Goal: Task Accomplishment & Management: Complete application form

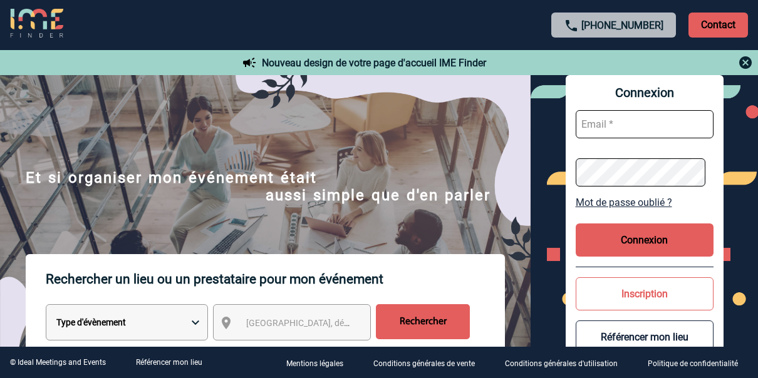
type input "angelique.birot@rte-france.com"
click at [617, 239] on button "Connexion" at bounding box center [644, 240] width 138 height 33
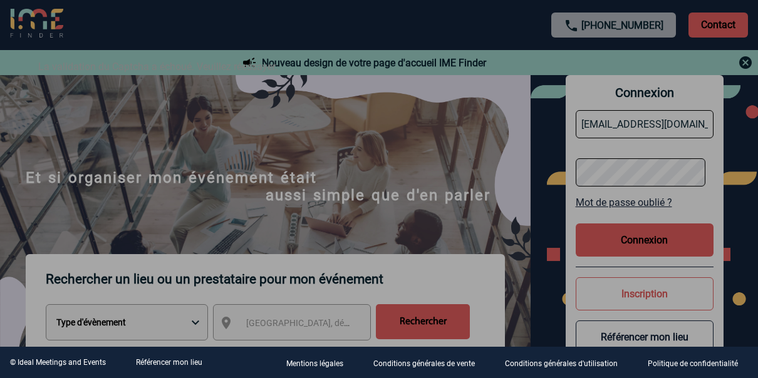
click at [644, 235] on div at bounding box center [379, 189] width 758 height 378
click at [636, 243] on div at bounding box center [379, 189] width 758 height 378
click at [656, 160] on div at bounding box center [379, 189] width 758 height 378
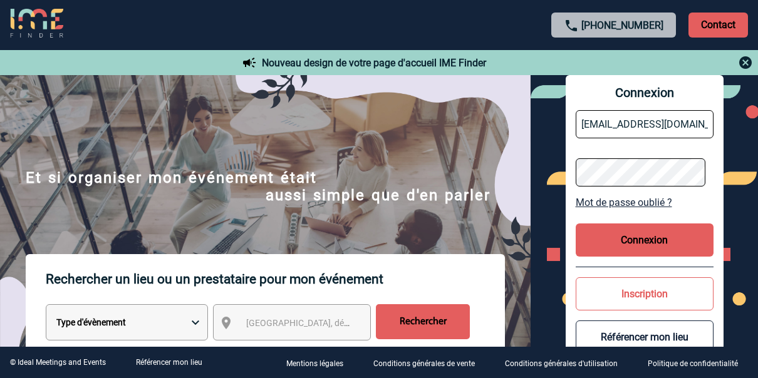
click at [650, 234] on button "Connexion" at bounding box center [644, 240] width 138 height 33
click at [639, 240] on button "Connexion" at bounding box center [644, 240] width 138 height 33
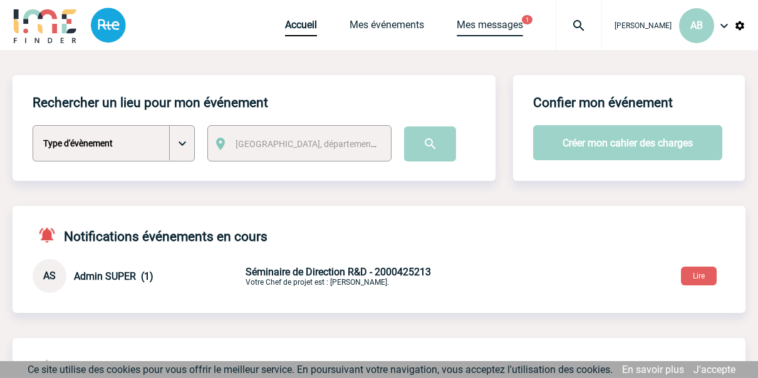
click at [481, 23] on link "Mes messages" at bounding box center [489, 28] width 66 height 18
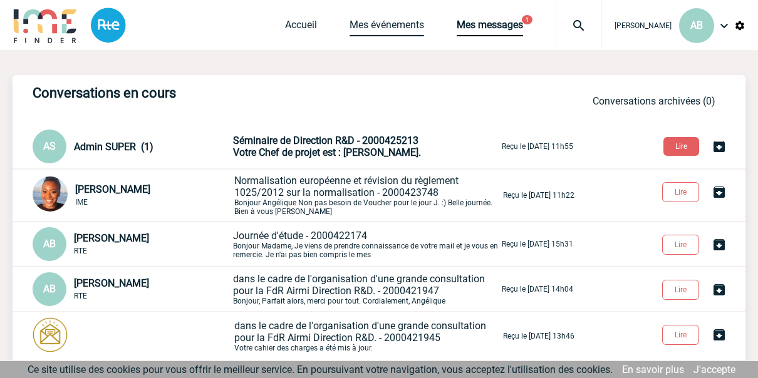
click at [351, 25] on link "Mes événements" at bounding box center [386, 28] width 75 height 18
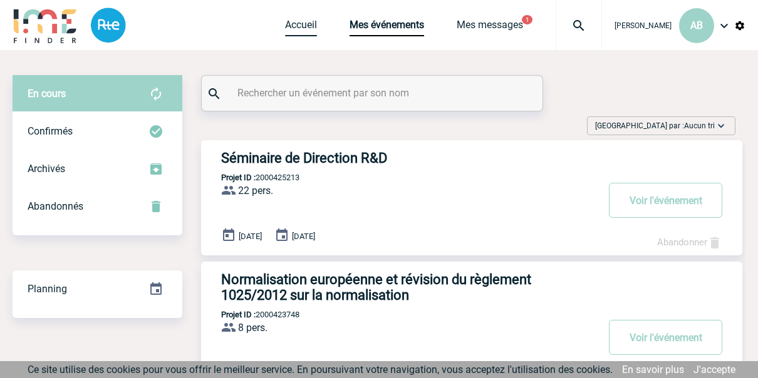
click at [295, 23] on link "Accueil" at bounding box center [301, 28] width 32 height 18
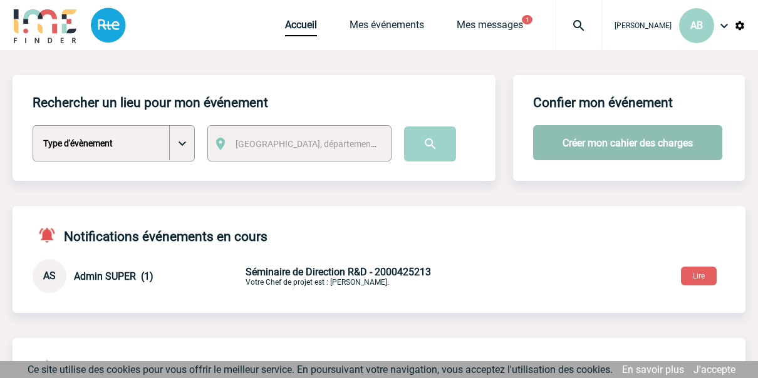
click at [592, 145] on button "Créer mon cahier des charges" at bounding box center [627, 142] width 189 height 35
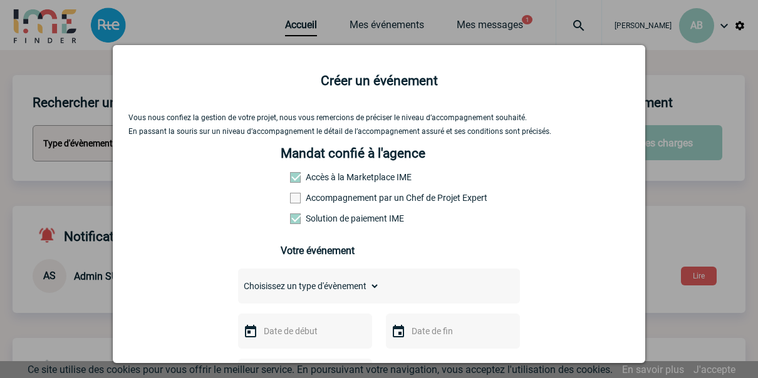
click at [306, 202] on label "Accompagnement par un Chef de Projet Expert" at bounding box center [317, 198] width 55 height 10
click at [0, 0] on input "Accompagnement par un Chef de Projet Expert" at bounding box center [0, 0] width 0 height 0
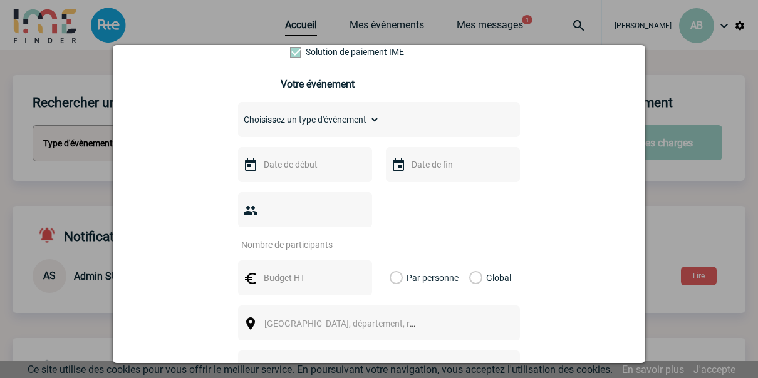
click at [337, 121] on select "Choisissez un type d'évènement Séminaire avec nuitée Séminaire sans nuitée Repa…" at bounding box center [309, 120] width 142 height 18
select select "2"
click at [238, 115] on select "Choisissez un type d'évènement Séminaire avec nuitée Séminaire sans nuitée Repa…" at bounding box center [309, 120] width 142 height 18
click at [317, 168] on input "text" at bounding box center [303, 165] width 86 height 16
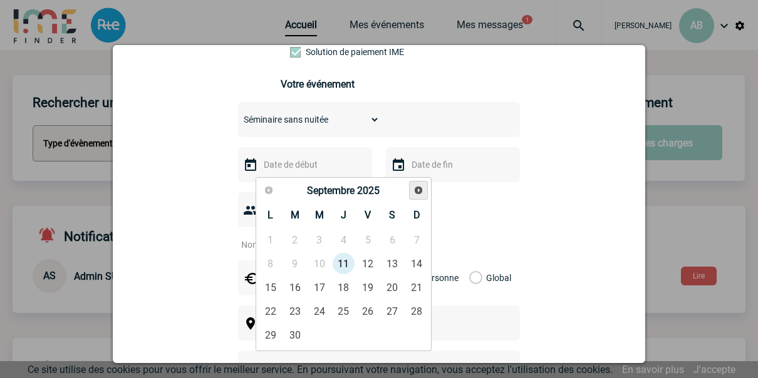
click at [412, 187] on link "Suivant" at bounding box center [418, 190] width 19 height 19
click at [294, 287] on link "13" at bounding box center [294, 287] width 23 height 23
type input "13-01-2026"
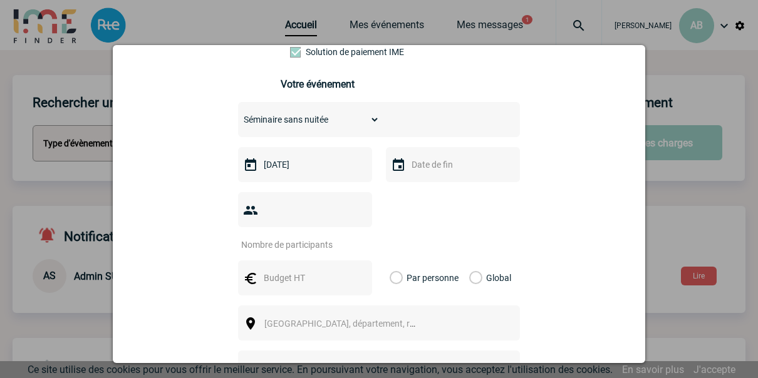
click at [399, 172] on img at bounding box center [398, 165] width 15 height 15
click at [393, 167] on img at bounding box center [398, 165] width 15 height 15
click at [428, 172] on input "text" at bounding box center [451, 165] width 86 height 16
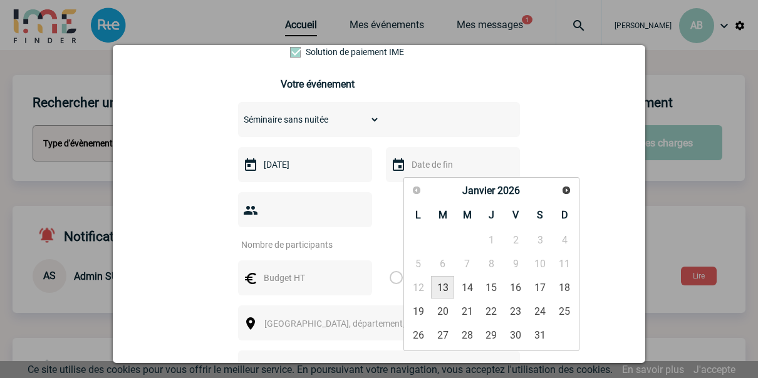
click at [448, 287] on link "13" at bounding box center [442, 287] width 23 height 23
type input "13-01-2026"
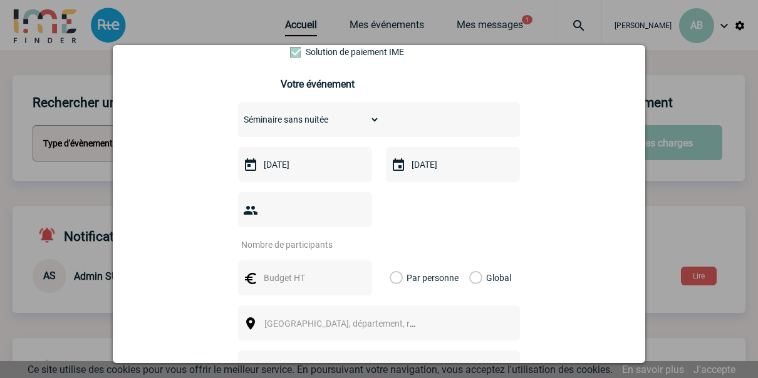
click at [299, 237] on input "number" at bounding box center [297, 245] width 118 height 16
type input "160"
click at [294, 270] on input "text" at bounding box center [303, 278] width 86 height 16
type input "250"
click at [394, 260] on label "Par personne" at bounding box center [396, 277] width 14 height 35
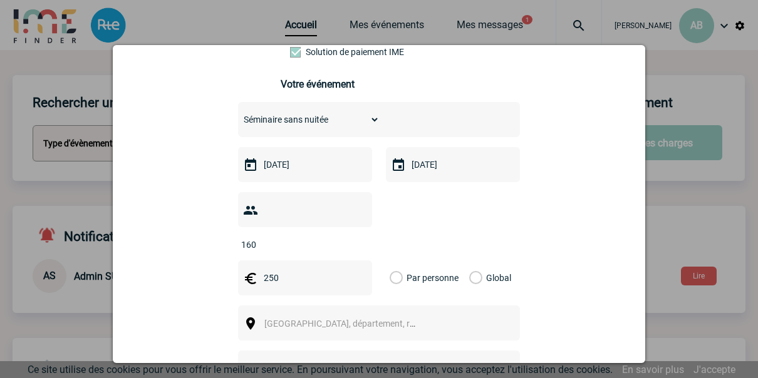
click at [0, 0] on input "Par personne" at bounding box center [0, 0] width 0 height 0
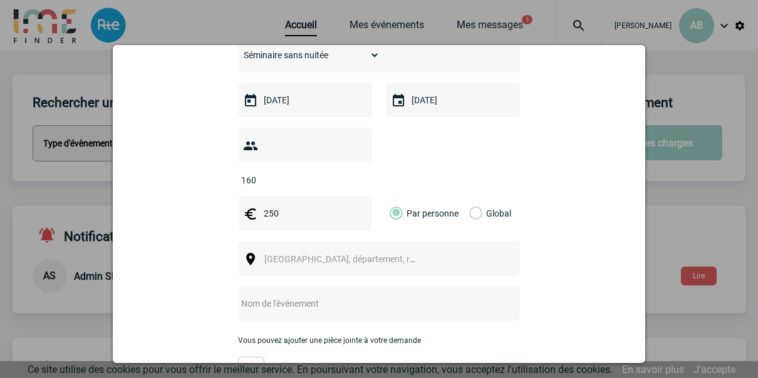
scroll to position [250, 0]
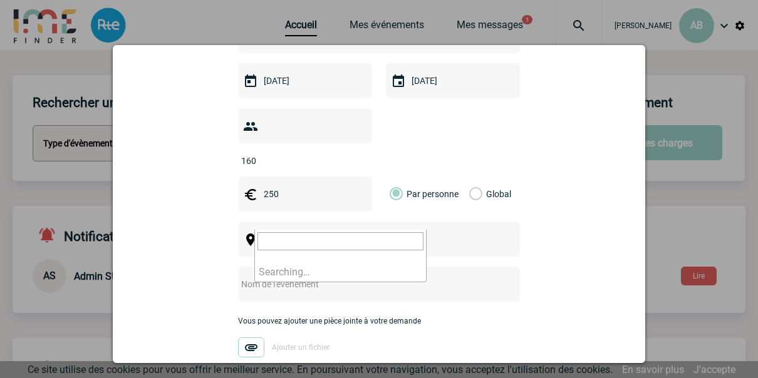
click at [299, 231] on span "Ville, département, région..." at bounding box center [345, 240] width 172 height 18
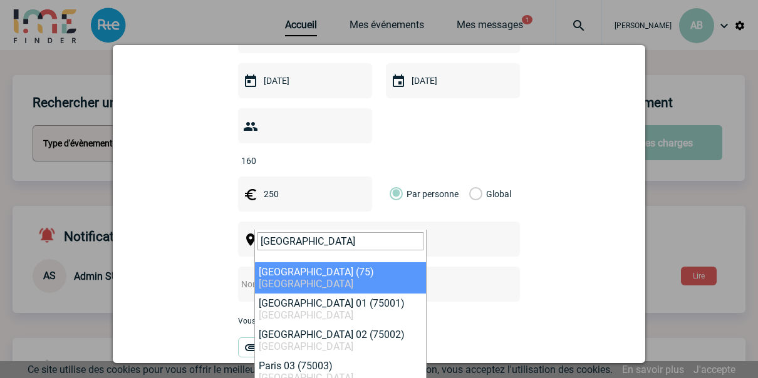
type input "PARIS"
select select "3"
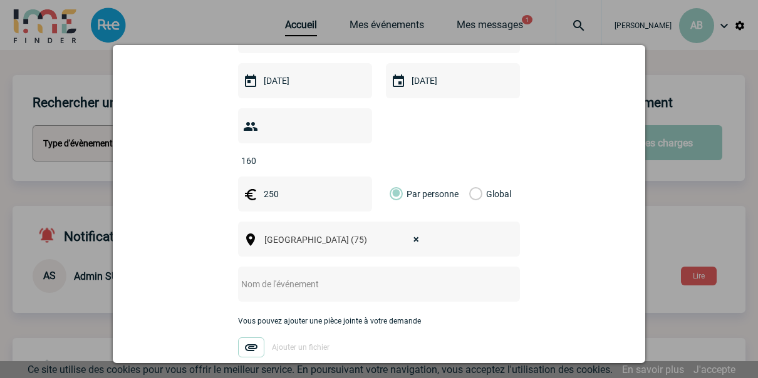
click at [368, 247] on div "Choisissez un type d'évènement Séminaire avec nuitée Séminaire sans nuitée Repa…" at bounding box center [379, 193] width 282 height 351
click at [373, 230] on div "[object Text],[object HTMLSpanElement] × Paris (75)" at bounding box center [379, 239] width 282 height 35
click at [455, 222] on div "[object Text],[object HTMLSpanElement] × Paris (75)" at bounding box center [379, 239] width 282 height 35
click at [290, 276] on input "text" at bounding box center [362, 284] width 249 height 16
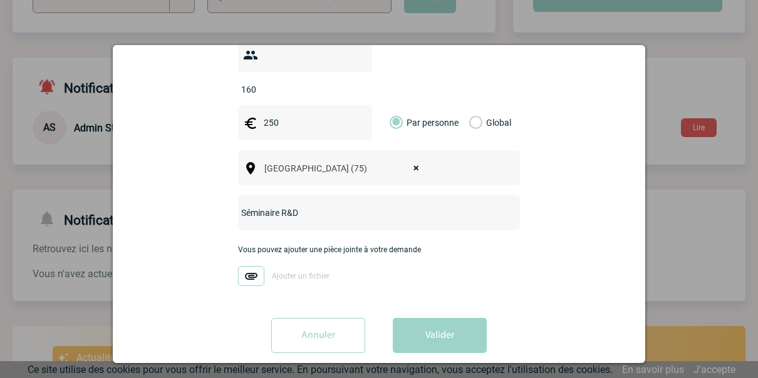
scroll to position [167, 0]
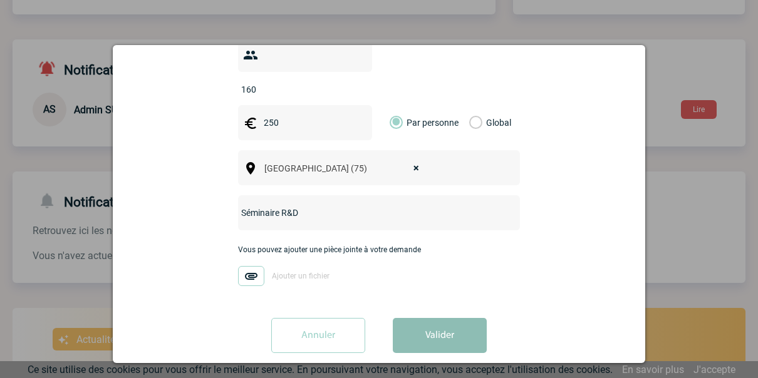
type input "Séminaire R&D"
click at [416, 318] on button "Valider" at bounding box center [440, 335] width 94 height 35
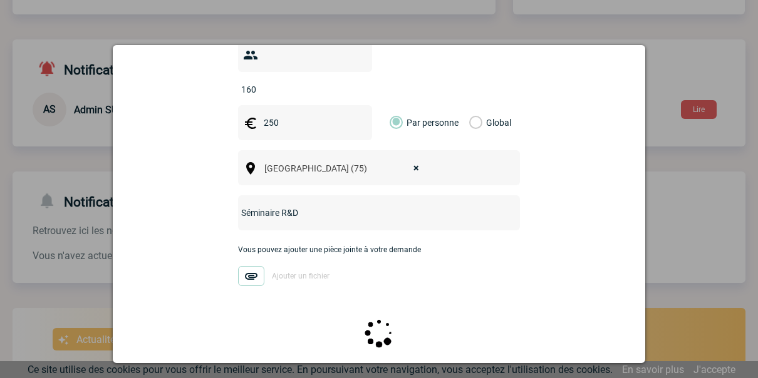
scroll to position [0, 0]
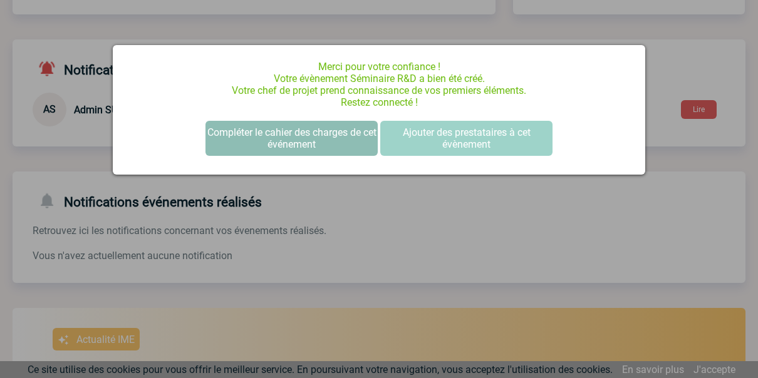
click at [311, 138] on button "Compléter le cahier des charges de cet événement" at bounding box center [291, 138] width 172 height 35
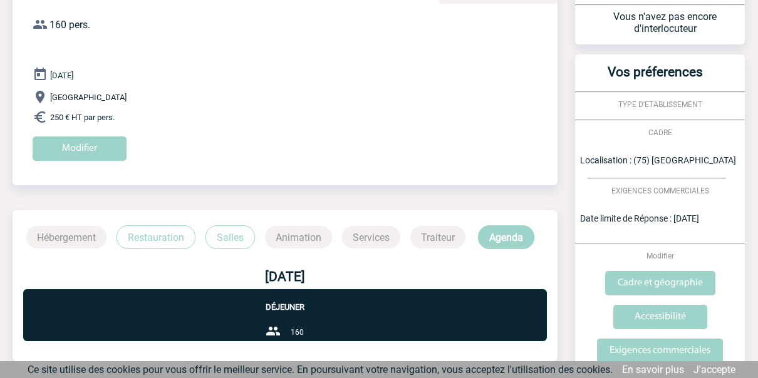
scroll to position [167, 0]
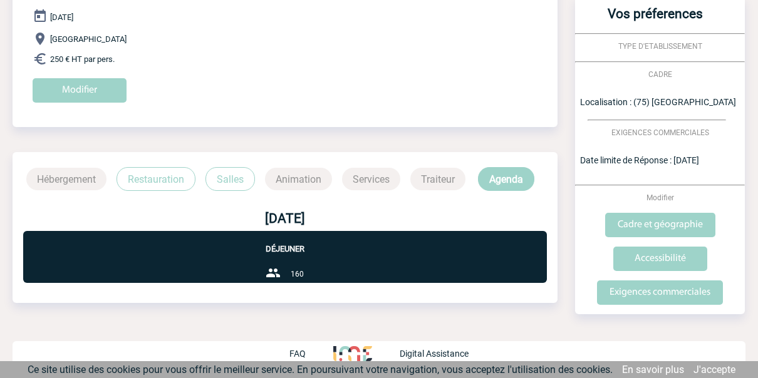
click at [145, 173] on p "Restauration" at bounding box center [155, 179] width 79 height 24
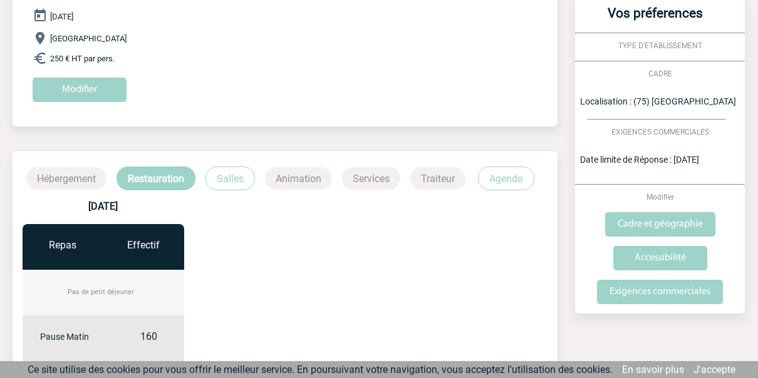
click at [232, 180] on p "Salles" at bounding box center [229, 179] width 49 height 24
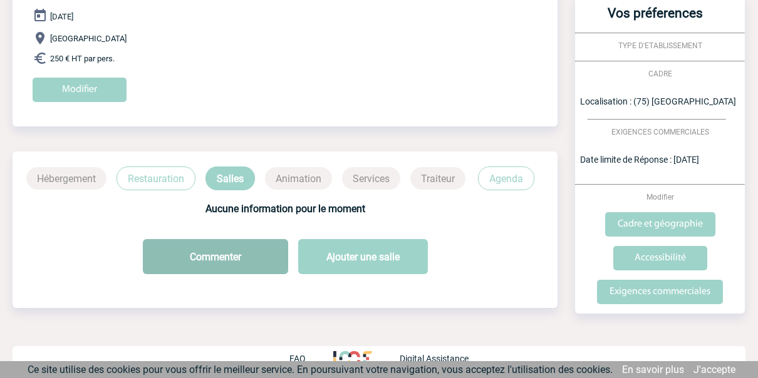
click at [232, 249] on button "Commenter" at bounding box center [215, 256] width 145 height 35
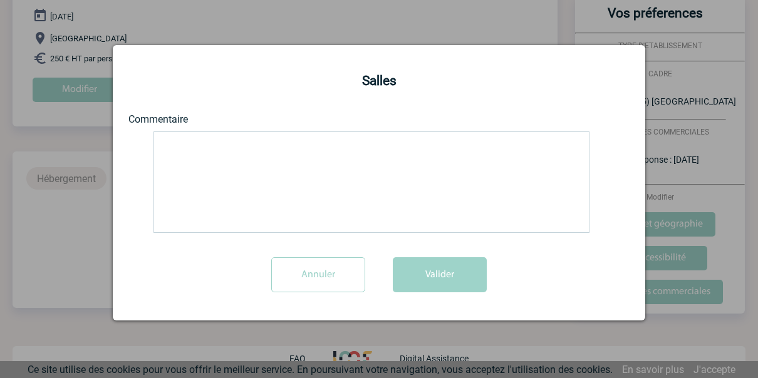
click at [258, 164] on textarea at bounding box center [371, 181] width 436 height 101
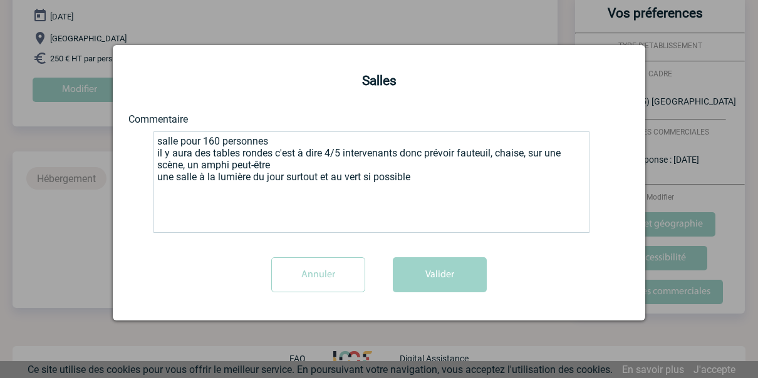
click at [333, 180] on textarea "salle pour 160 personnes il y aura des tables rondes c'est à dire 4/5 intervena…" at bounding box center [371, 181] width 436 height 101
click at [410, 178] on textarea "salle pour 160 personnes il y aura des tables rondes c'est à dire 4/5 intervena…" at bounding box center [371, 181] width 436 height 101
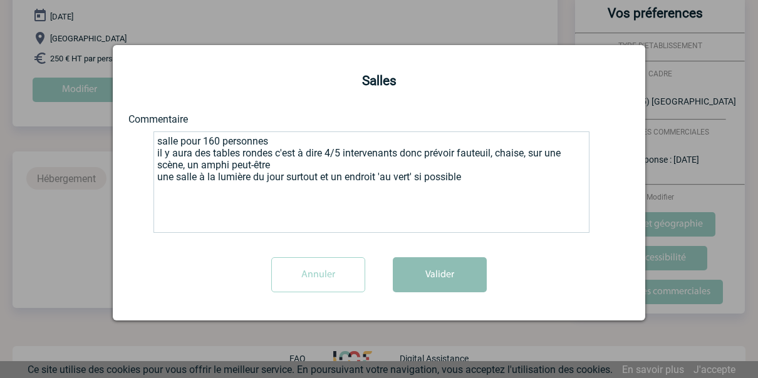
type textarea "salle pour 160 personnes il y aura des tables rondes c'est à dire 4/5 intervena…"
click at [431, 270] on button "Valider" at bounding box center [440, 274] width 94 height 35
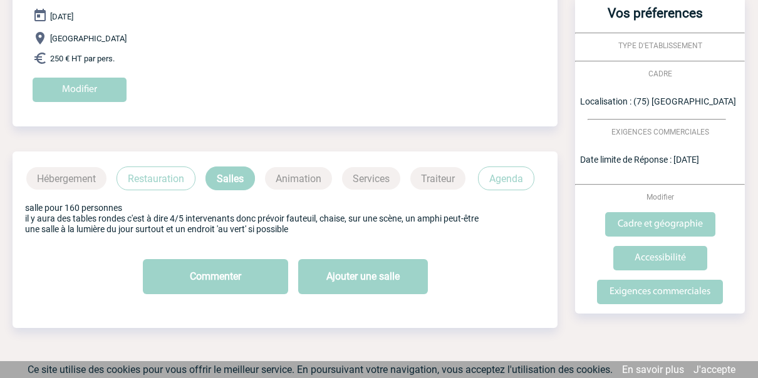
click at [299, 173] on p "Animation" at bounding box center [298, 178] width 67 height 23
click at [296, 177] on p "Animation" at bounding box center [298, 178] width 67 height 23
click at [373, 179] on p "Services" at bounding box center [371, 178] width 58 height 23
click at [487, 180] on p "Agenda" at bounding box center [506, 179] width 56 height 24
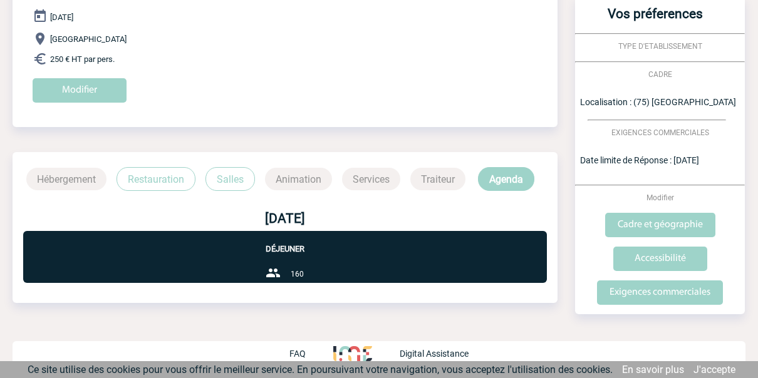
click at [234, 183] on p "Salles" at bounding box center [229, 179] width 49 height 24
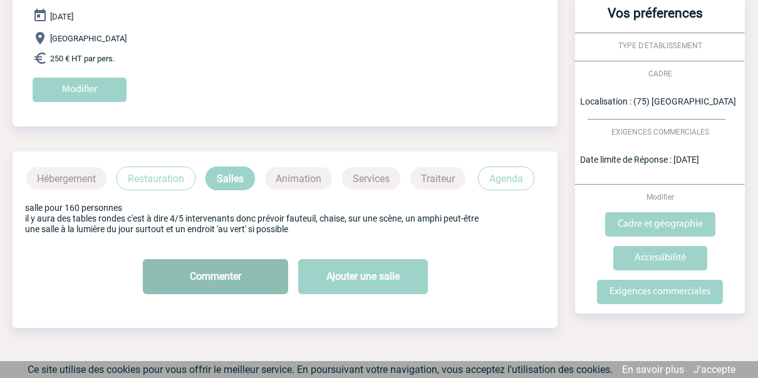
click at [229, 274] on button "Commenter" at bounding box center [215, 276] width 145 height 35
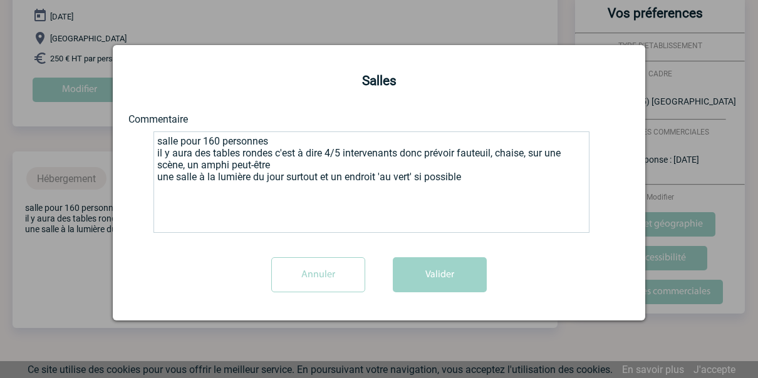
click at [474, 183] on textarea "salle pour 160 personnes il y aura des tables rondes c'est à dire 4/5 intervena…" at bounding box center [371, 181] width 436 height 101
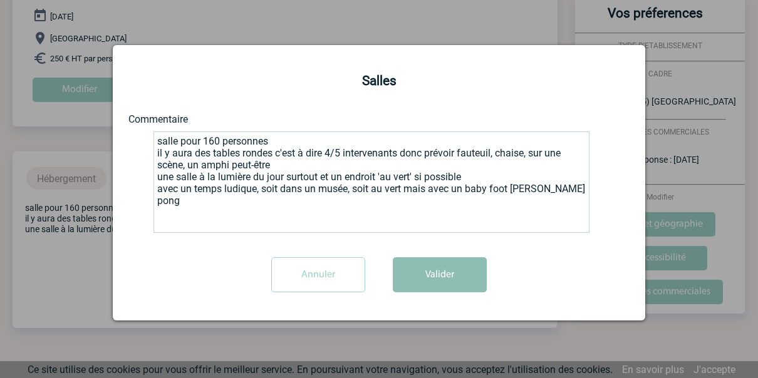
type textarea "salle pour 160 personnes il y aura des tables rondes c'est à dire 4/5 intervena…"
click at [449, 277] on button "Valider" at bounding box center [440, 274] width 94 height 35
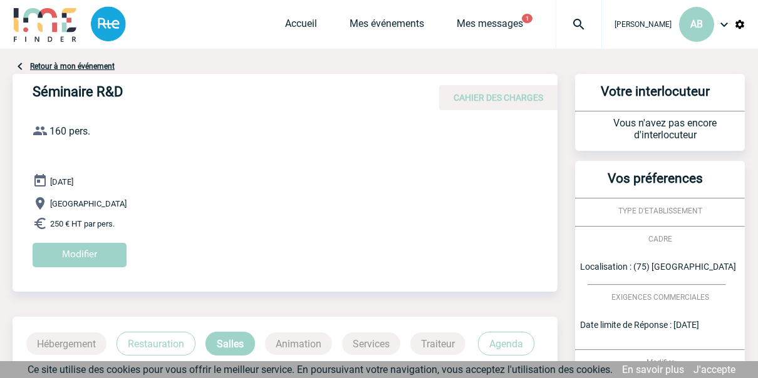
scroll to position [0, 0]
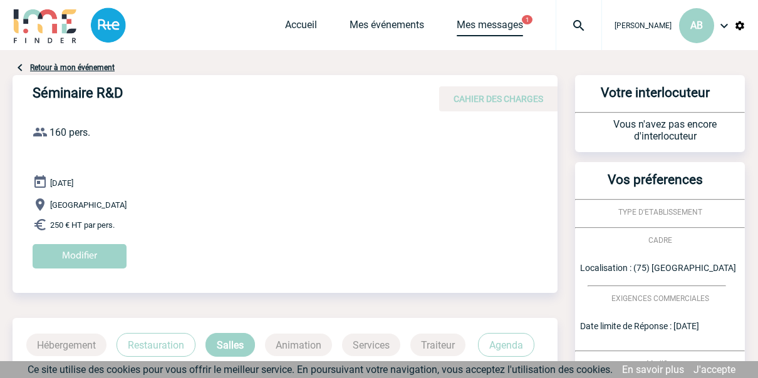
click at [470, 32] on link "Mes messages" at bounding box center [489, 28] width 66 height 18
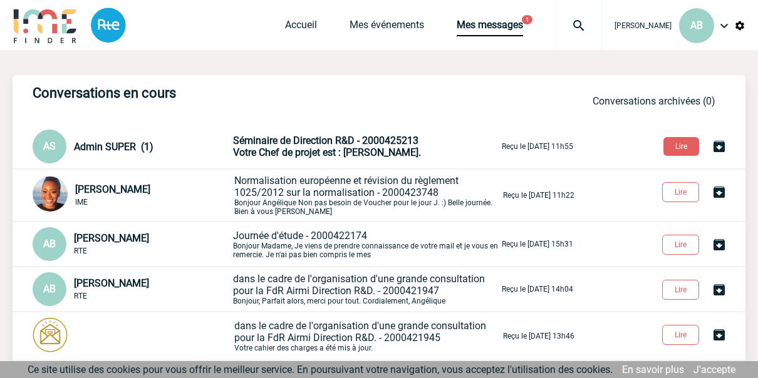
click at [320, 148] on span "Votre Chef de projet est : [PERSON_NAME]." at bounding box center [327, 153] width 188 height 12
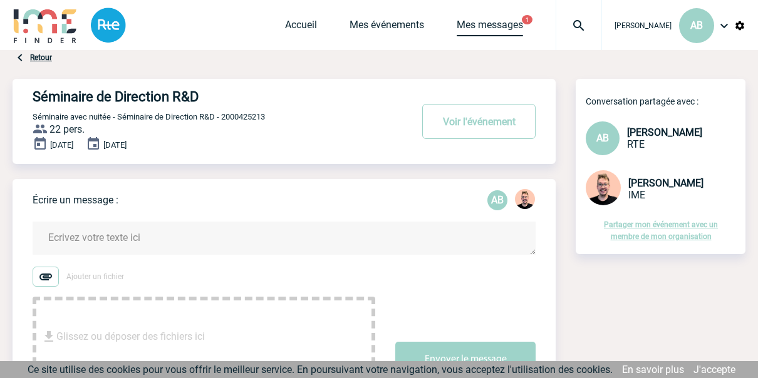
click at [484, 18] on div "Accueil Mes événements Mes messages 1 Projet, client Projet, client" at bounding box center [443, 25] width 317 height 50
click at [481, 21] on link "Mes messages" at bounding box center [489, 28] width 66 height 18
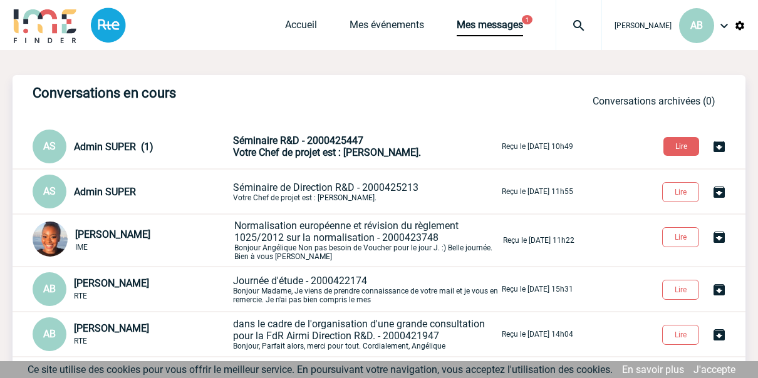
click at [297, 150] on span "Votre Chef de projet est : [PERSON_NAME]." at bounding box center [327, 153] width 188 height 12
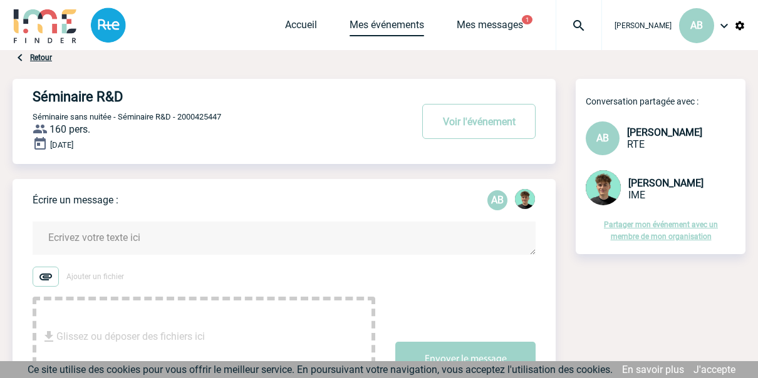
click at [373, 28] on link "Mes événements" at bounding box center [386, 28] width 75 height 18
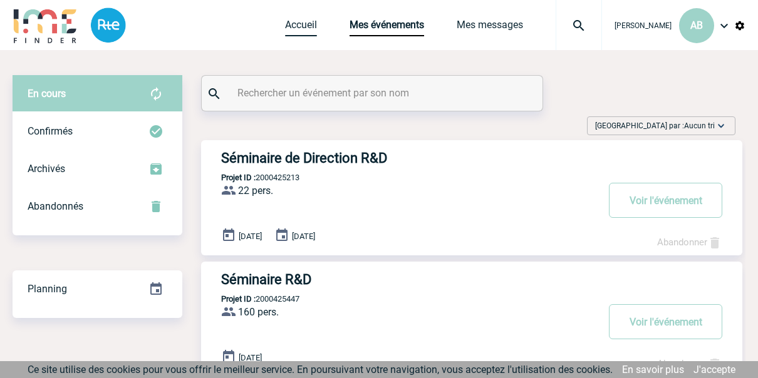
click at [302, 26] on link "Accueil" at bounding box center [301, 28] width 32 height 18
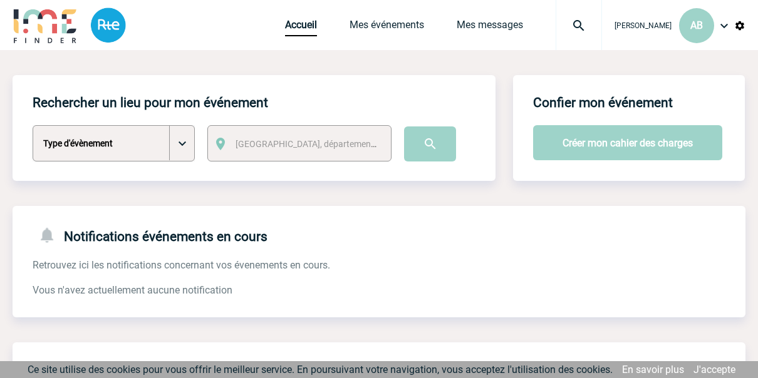
click at [183, 147] on select "Type d'évènement Séminaire avec nuitée Séminaire sans nuitée Repas de groupe Te…" at bounding box center [114, 143] width 162 height 36
select select "2"
click at [33, 126] on select "Type d'évènement Séminaire avec nuitée Séminaire sans nuitée Repas de groupe Te…" at bounding box center [114, 143] width 162 height 36
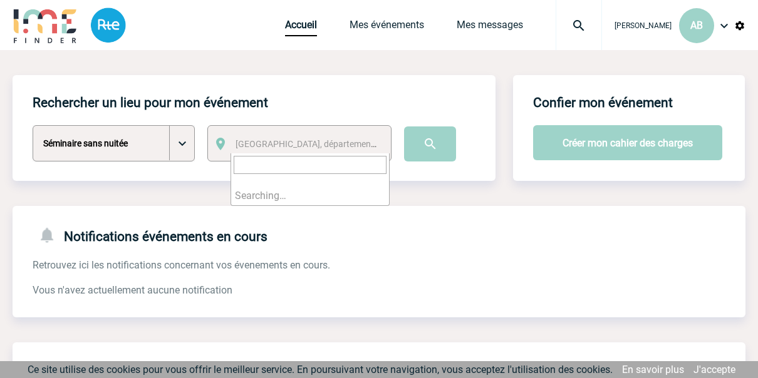
click at [259, 147] on span "Ville, département, région..." at bounding box center [322, 144] width 174 height 10
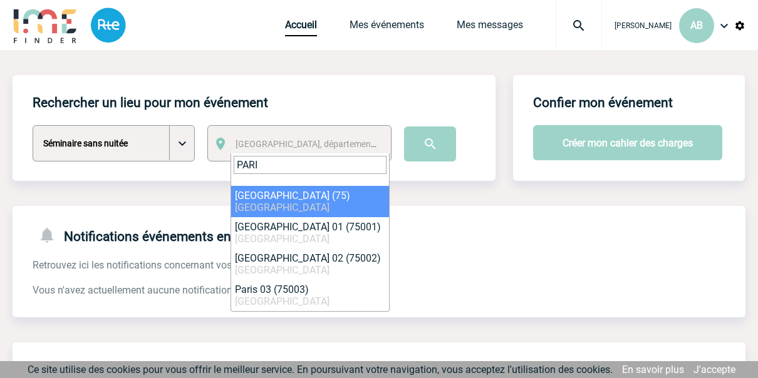
type input "PARI"
select select "3"
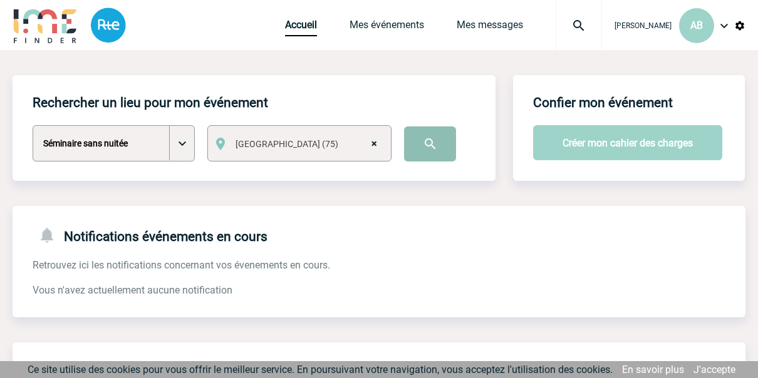
click at [430, 153] on input "image" at bounding box center [430, 143] width 52 height 35
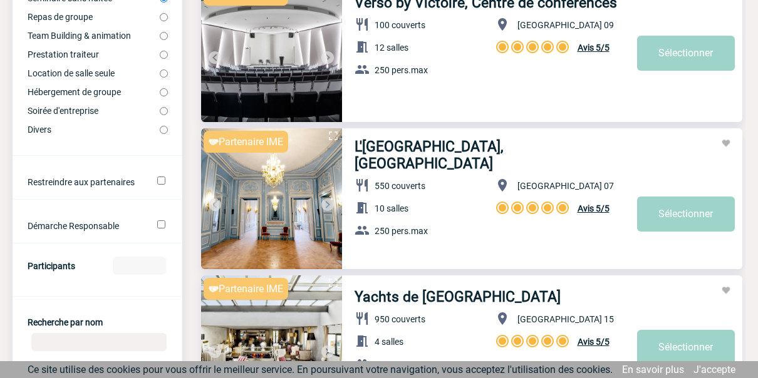
scroll to position [334, 0]
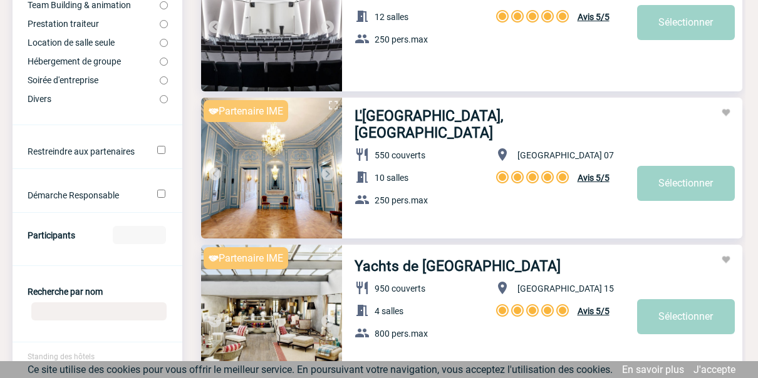
click at [137, 235] on input "Participants" at bounding box center [139, 235] width 53 height 18
type input "160"
click at [143, 277] on form "Localisation [GEOGRAPHIC_DATA] Elargir le périmètre Non 10km 20km 50km Types d'…" at bounding box center [98, 215] width 170 height 821
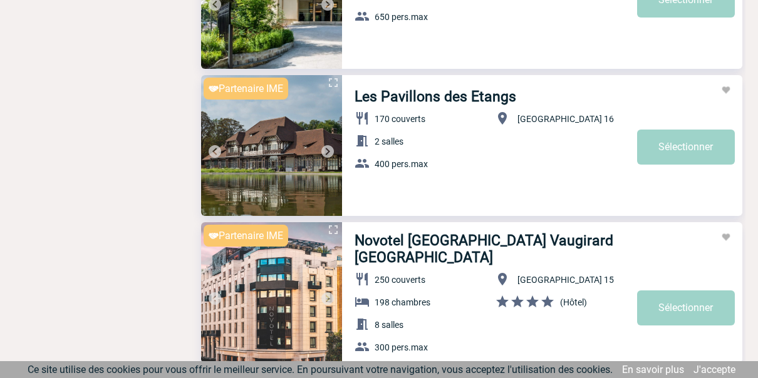
scroll to position [2004, 0]
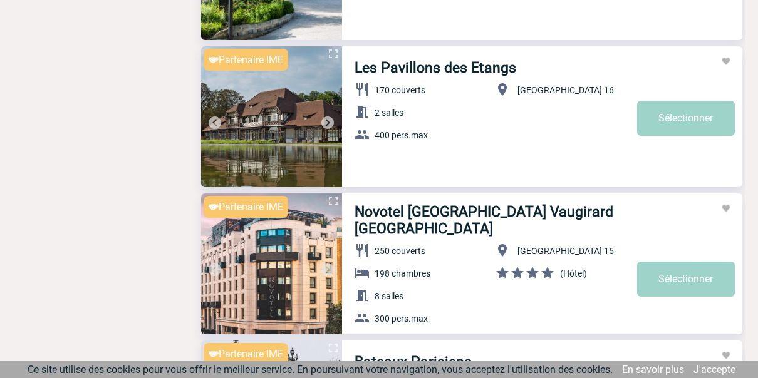
click at [335, 125] on img at bounding box center [271, 116] width 141 height 141
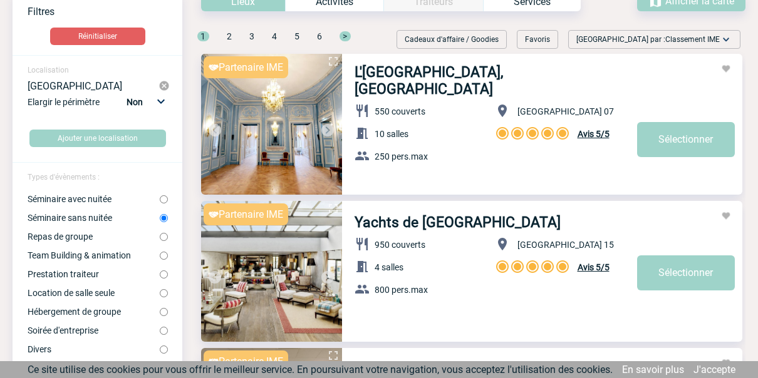
scroll to position [167, 0]
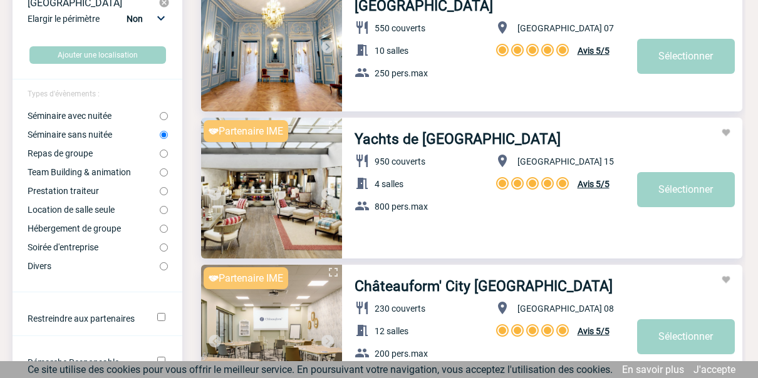
click at [163, 157] on input "Repas de groupe" at bounding box center [164, 154] width 8 height 8
radio input "true"
click at [163, 136] on input "Séminaire sans nuitée" at bounding box center [164, 135] width 8 height 8
radio input "true"
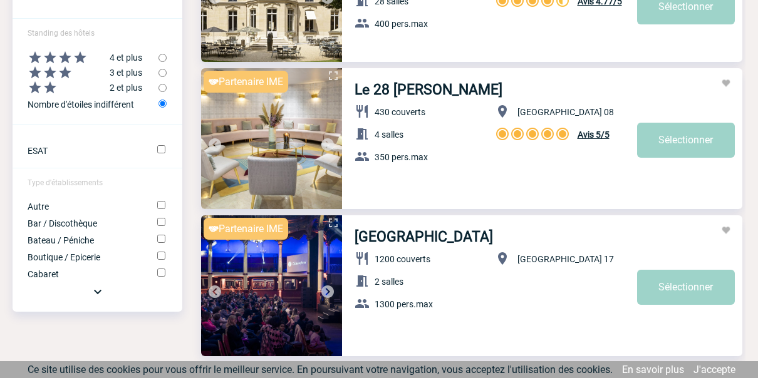
scroll to position [667, 0]
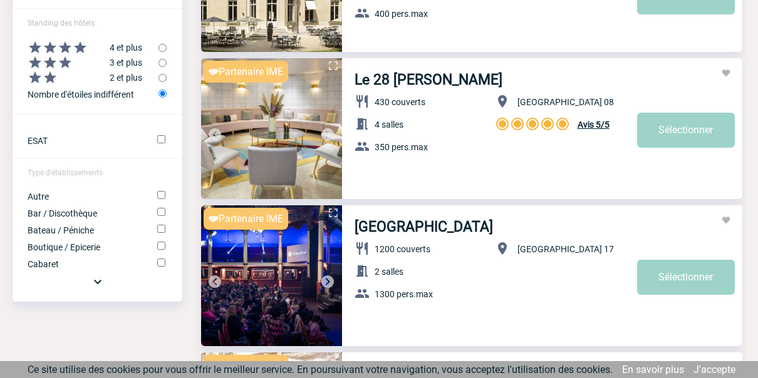
click at [92, 289] on img at bounding box center [97, 281] width 15 height 15
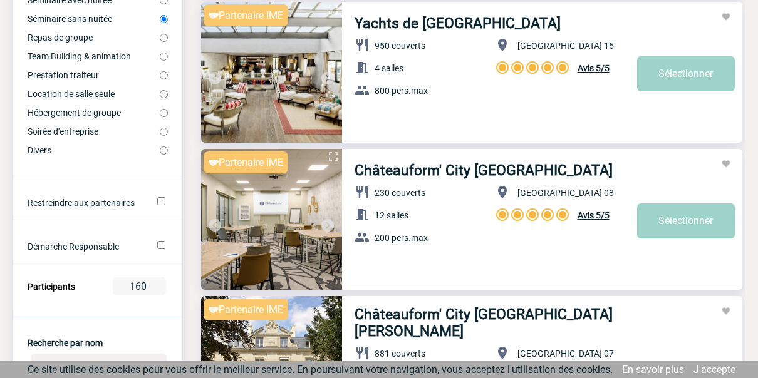
scroll to position [250, 0]
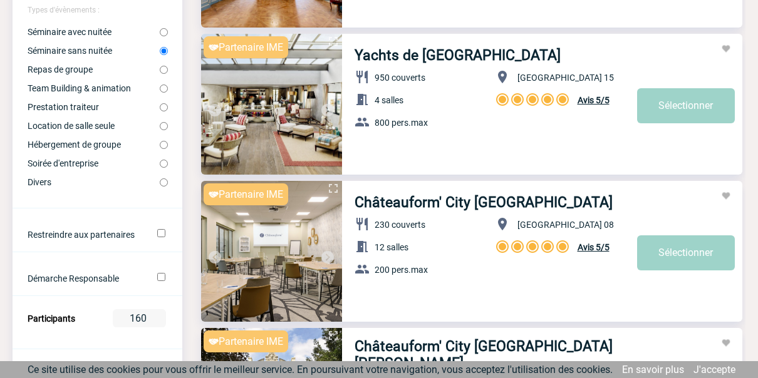
click at [159, 281] on input "Démarche Responsable" at bounding box center [161, 277] width 8 height 8
checkbox input "true"
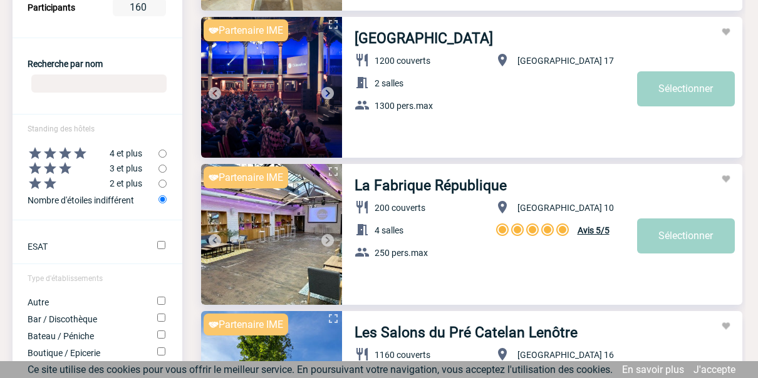
scroll to position [584, 0]
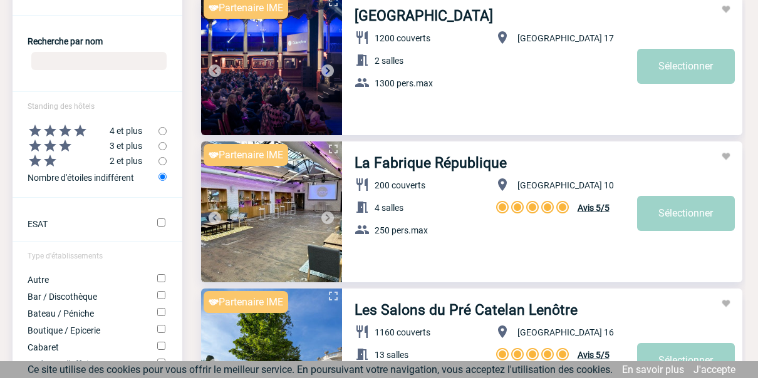
click at [330, 73] on img at bounding box center [327, 70] width 15 height 15
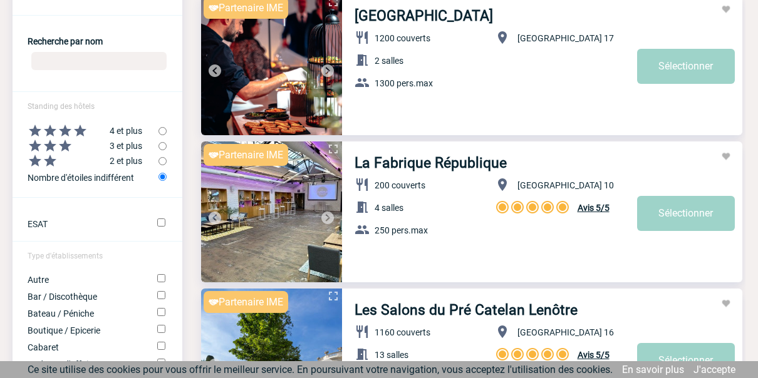
click at [329, 75] on img at bounding box center [327, 70] width 15 height 15
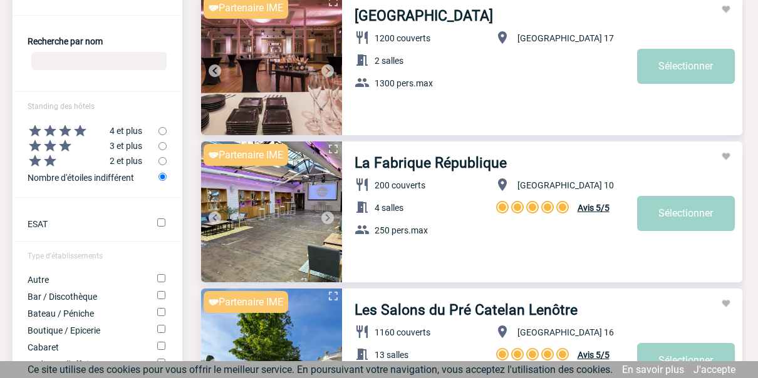
click at [329, 75] on img at bounding box center [327, 70] width 15 height 15
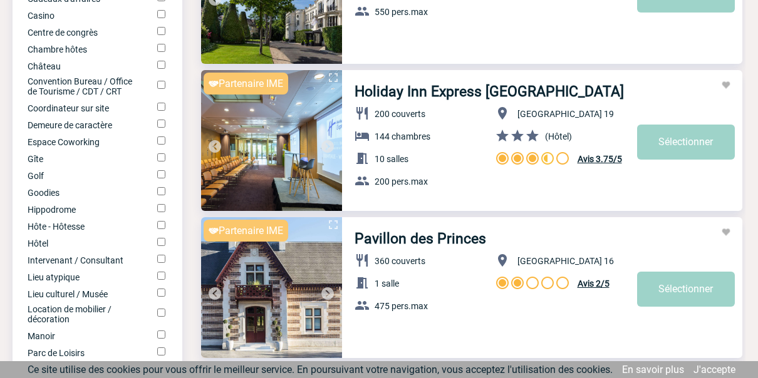
scroll to position [1085, 0]
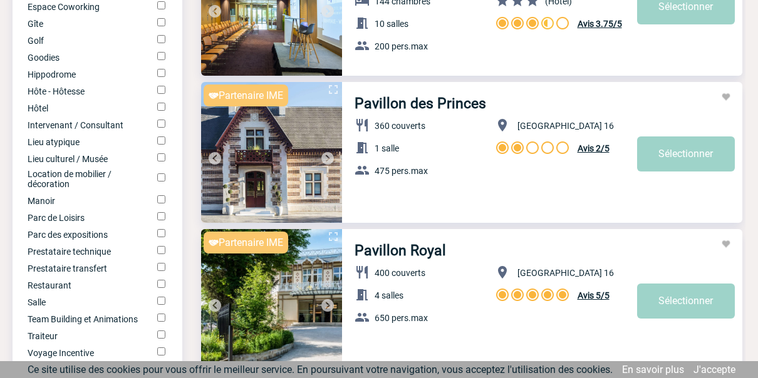
click at [329, 156] on img at bounding box center [327, 158] width 15 height 15
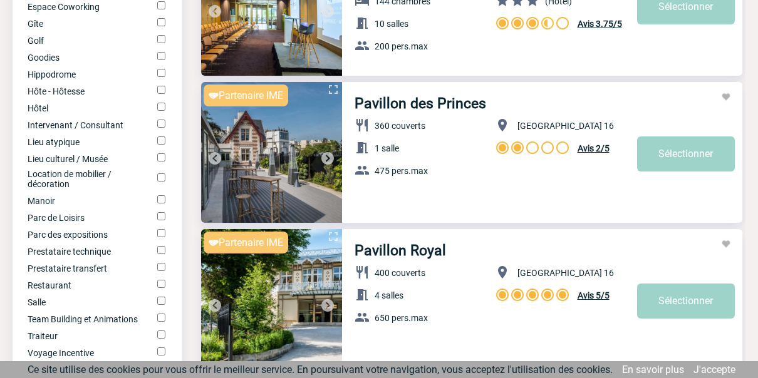
click at [329, 156] on img at bounding box center [327, 158] width 15 height 15
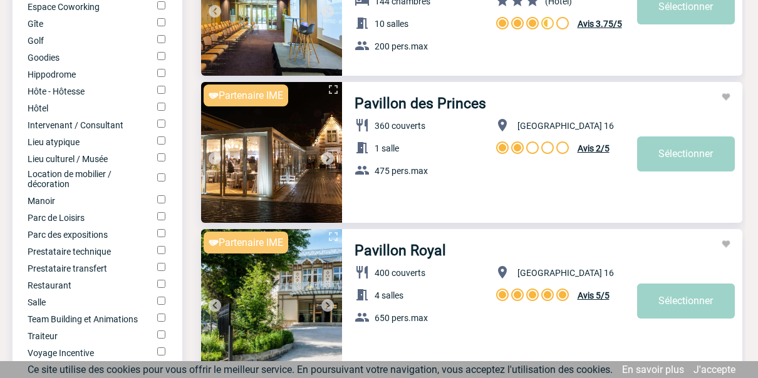
click at [329, 156] on img at bounding box center [327, 158] width 15 height 15
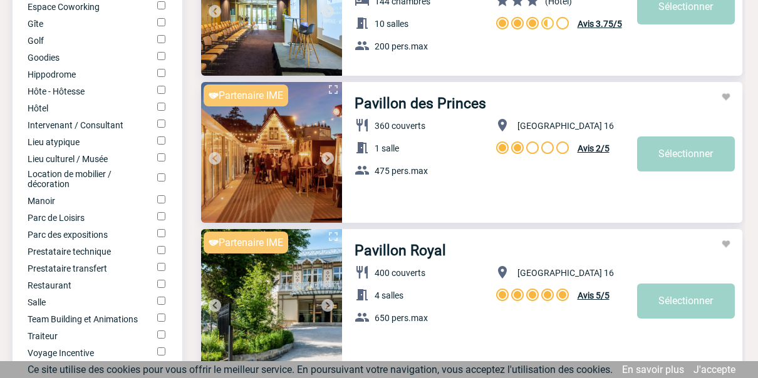
click at [329, 156] on img at bounding box center [327, 158] width 15 height 15
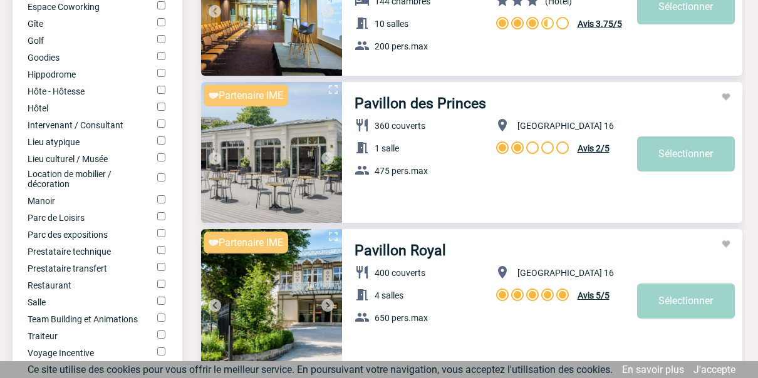
click at [329, 156] on img at bounding box center [327, 158] width 15 height 15
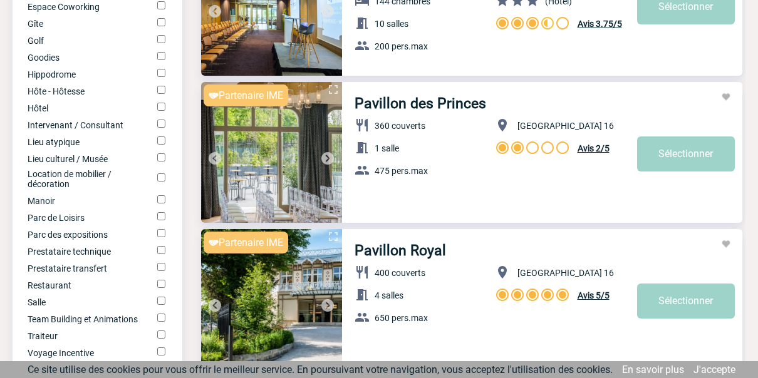
click at [329, 156] on img at bounding box center [327, 158] width 15 height 15
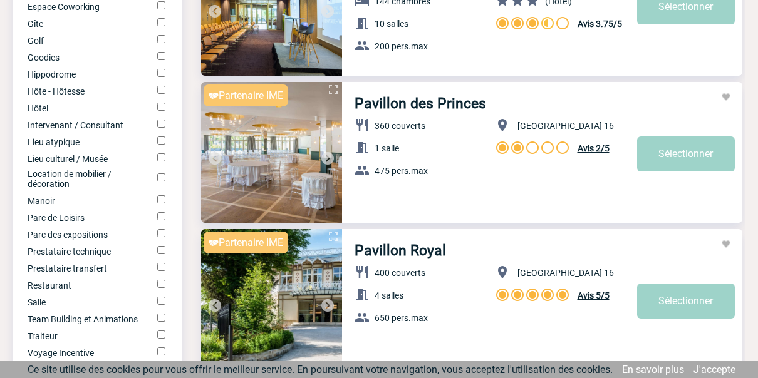
click at [329, 156] on img at bounding box center [327, 158] width 15 height 15
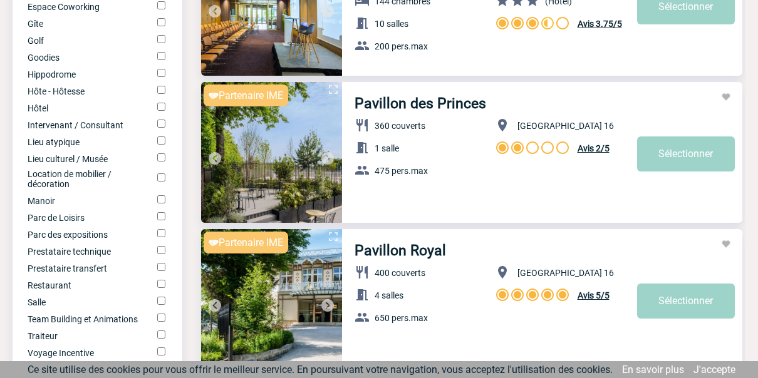
click at [329, 156] on img at bounding box center [327, 158] width 15 height 15
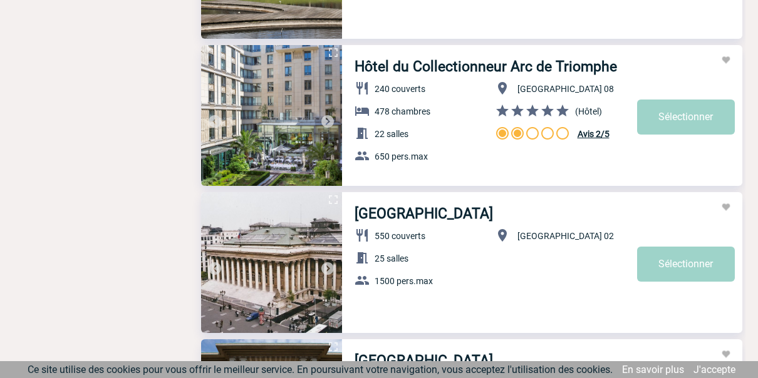
scroll to position [3329, 0]
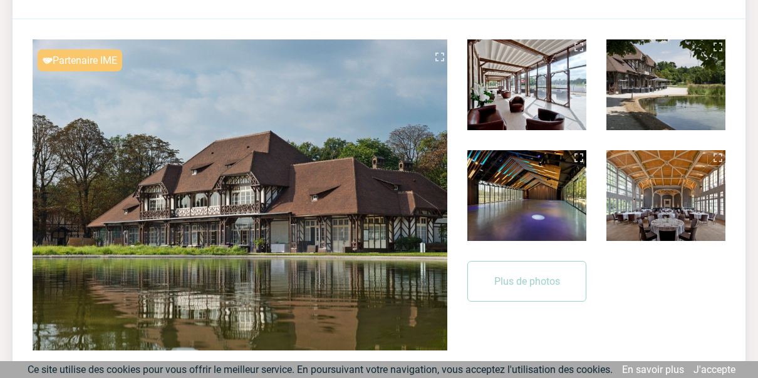
scroll to position [250, 0]
